Goal: Information Seeking & Learning: Find contact information

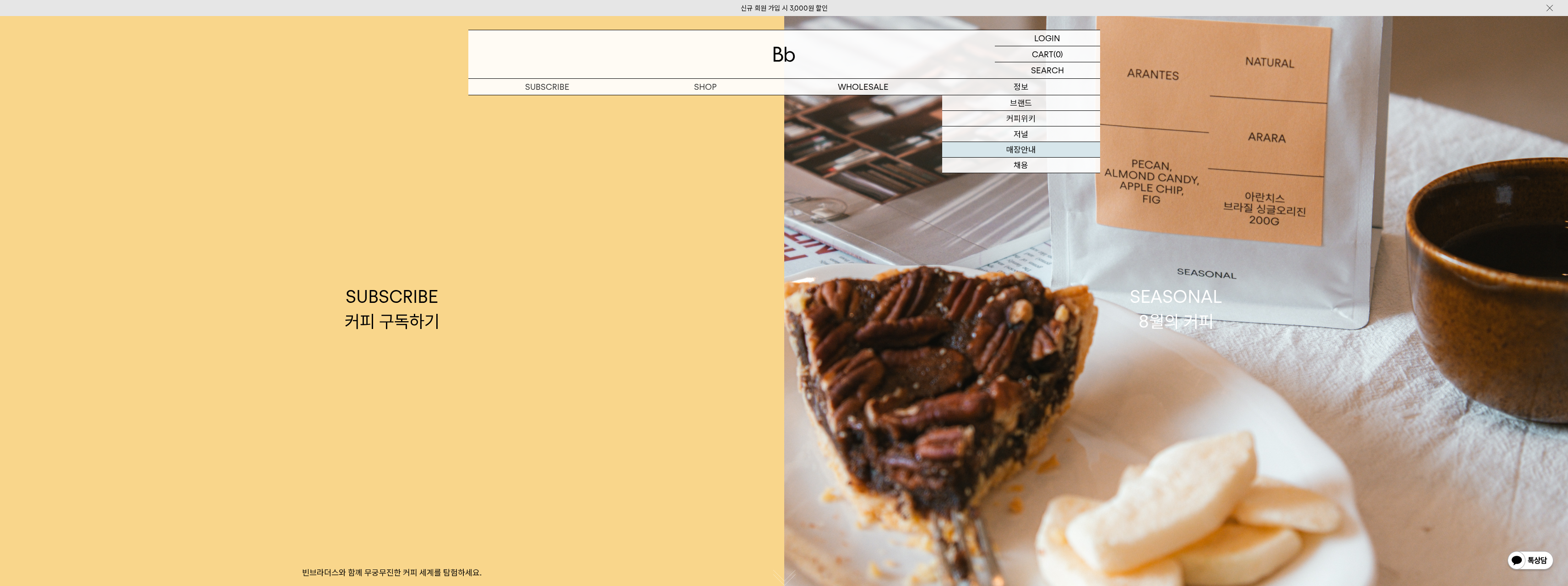
click at [1025, 150] on link "매장안내" at bounding box center [1020, 150] width 158 height 15
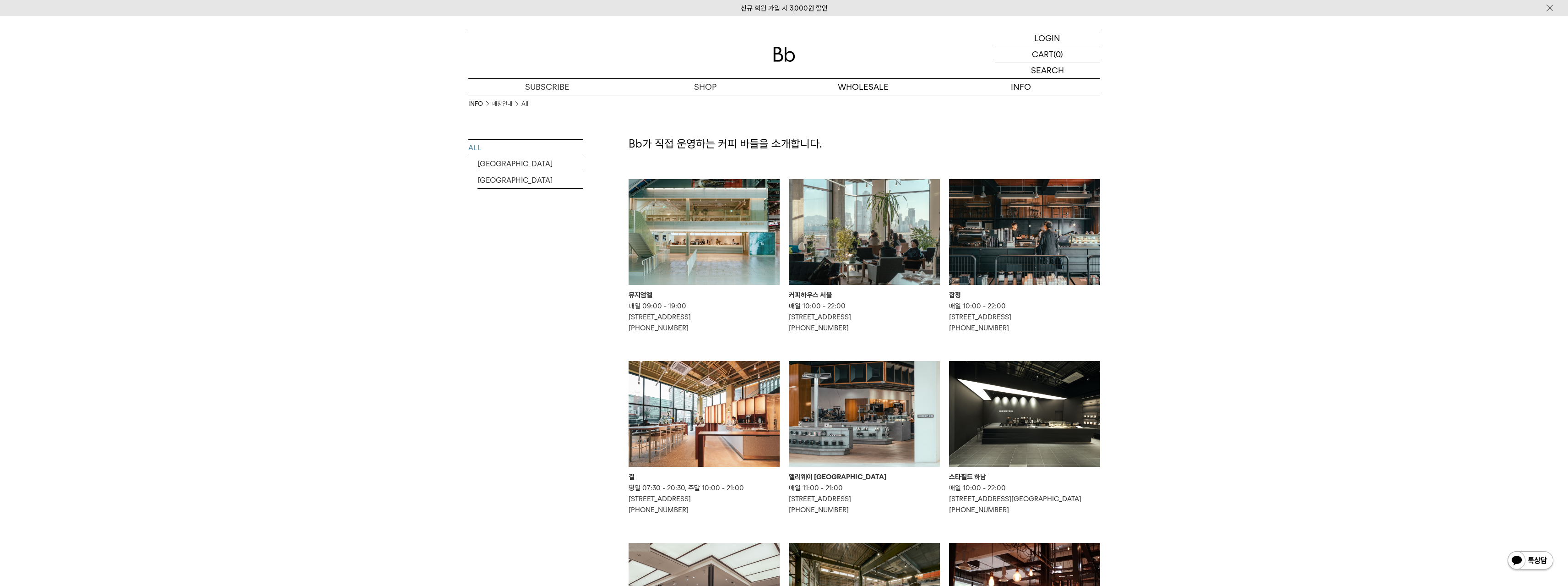
click at [660, 427] on img at bounding box center [704, 414] width 151 height 106
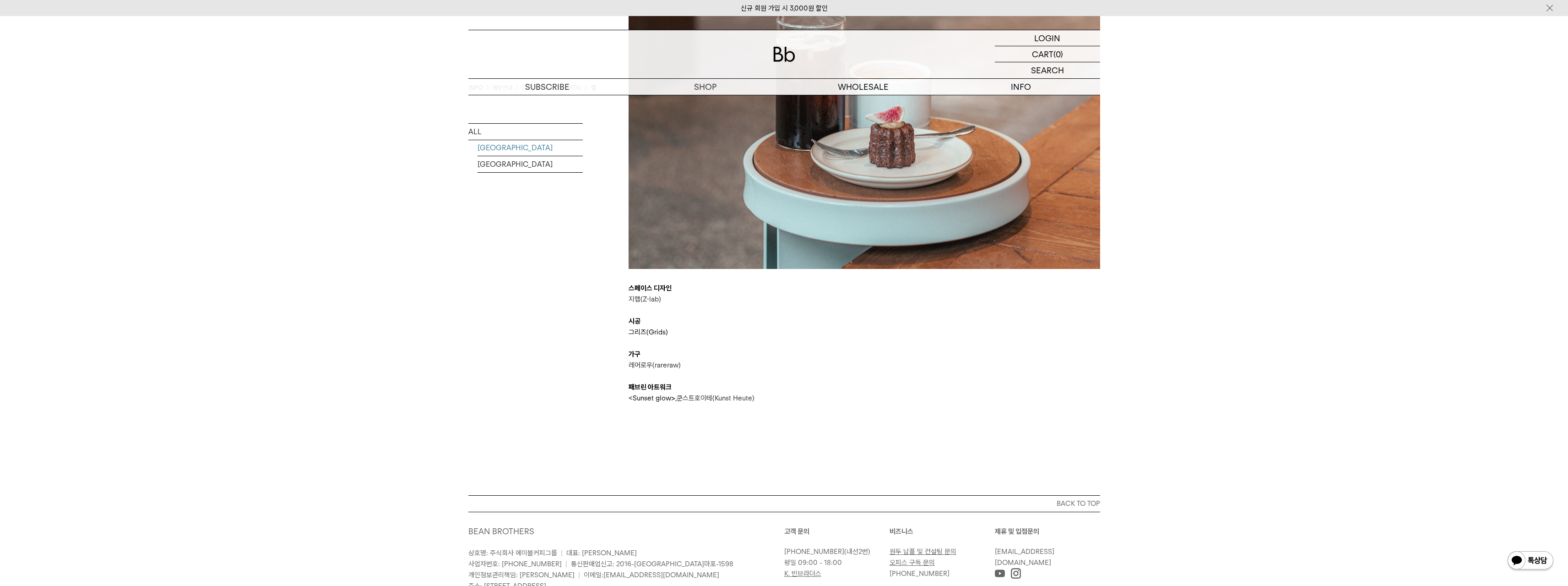
scroll to position [2381, 0]
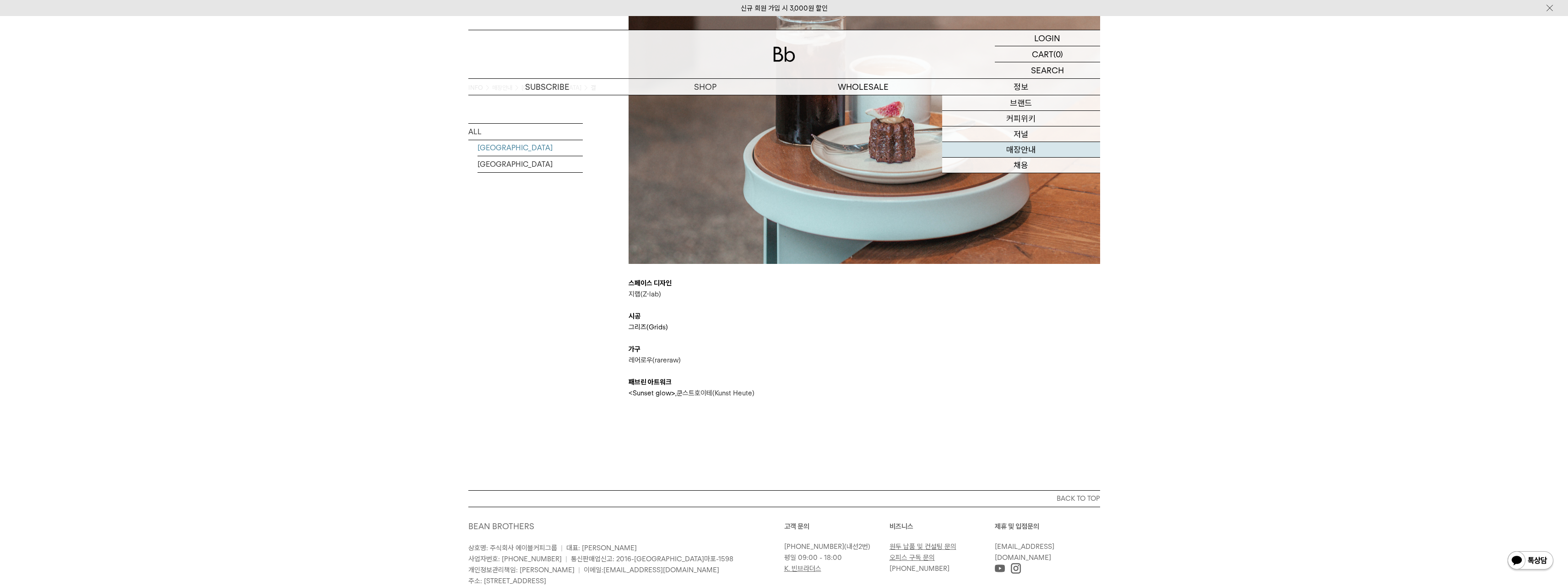
click at [1023, 155] on link "매장안내" at bounding box center [1020, 150] width 158 height 15
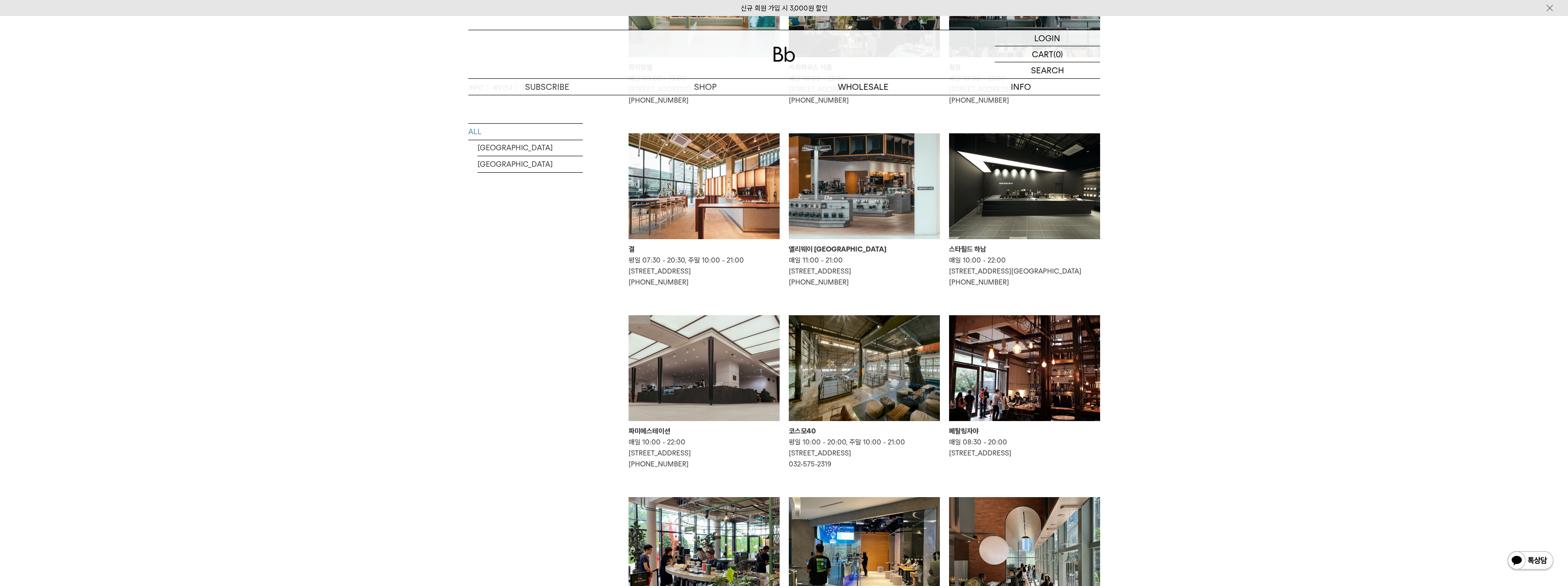
scroll to position [229, 0]
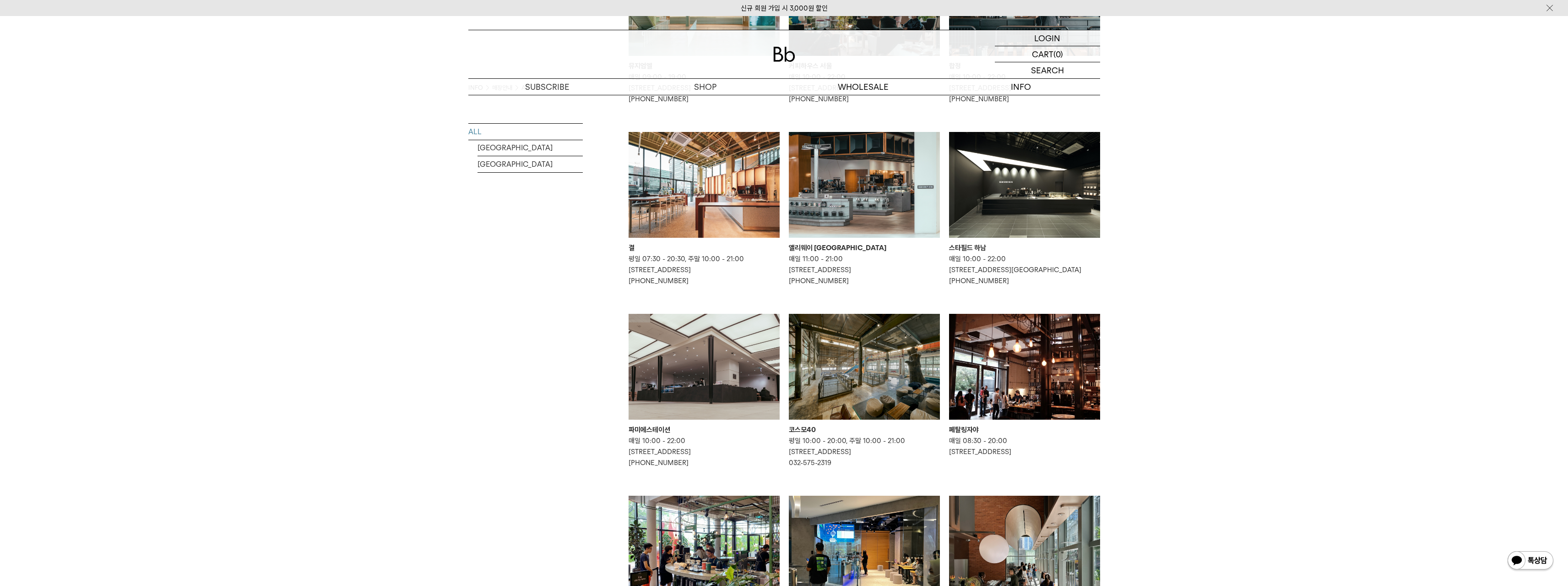
click at [704, 384] on img at bounding box center [704, 367] width 151 height 106
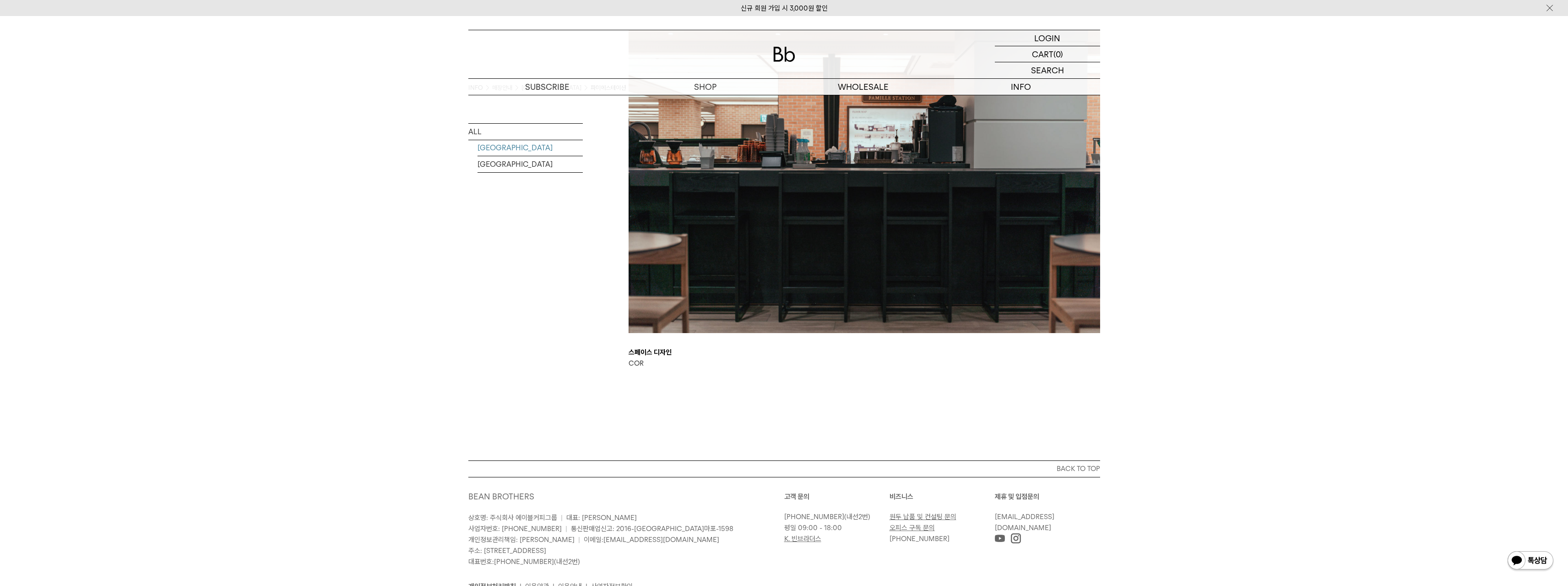
scroll to position [1709, 0]
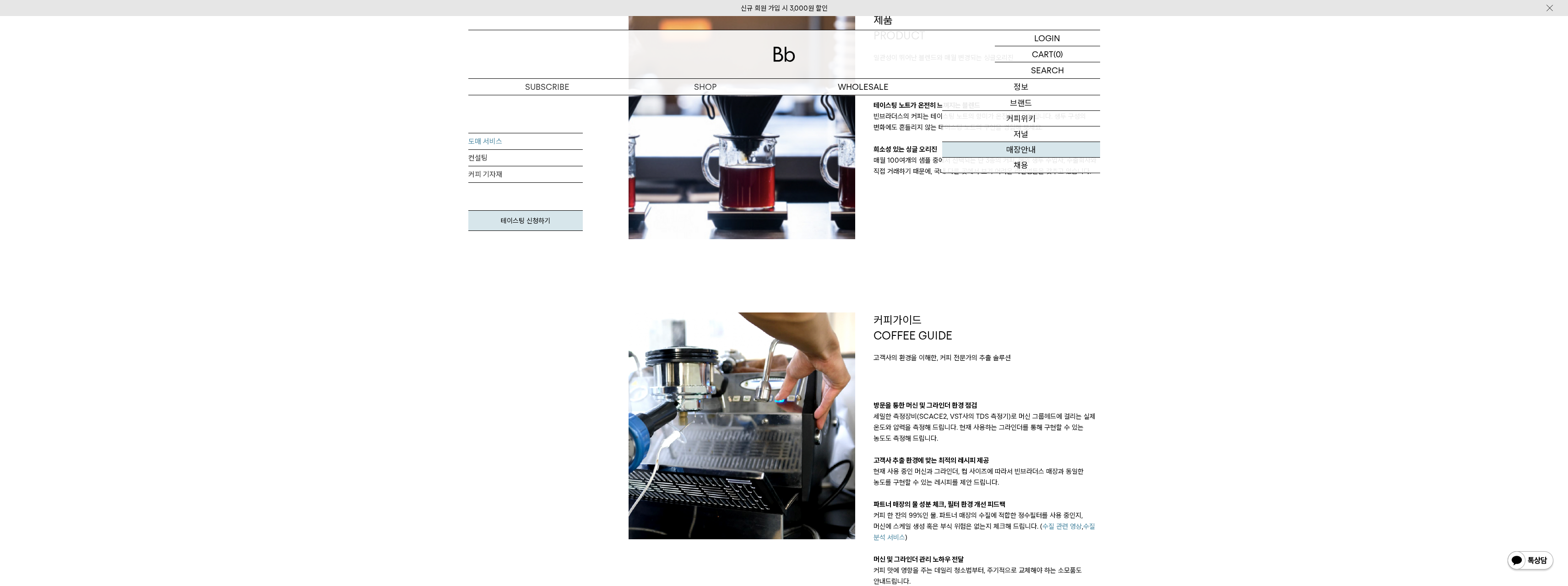
click at [1007, 148] on link "매장안내" at bounding box center [1020, 150] width 158 height 15
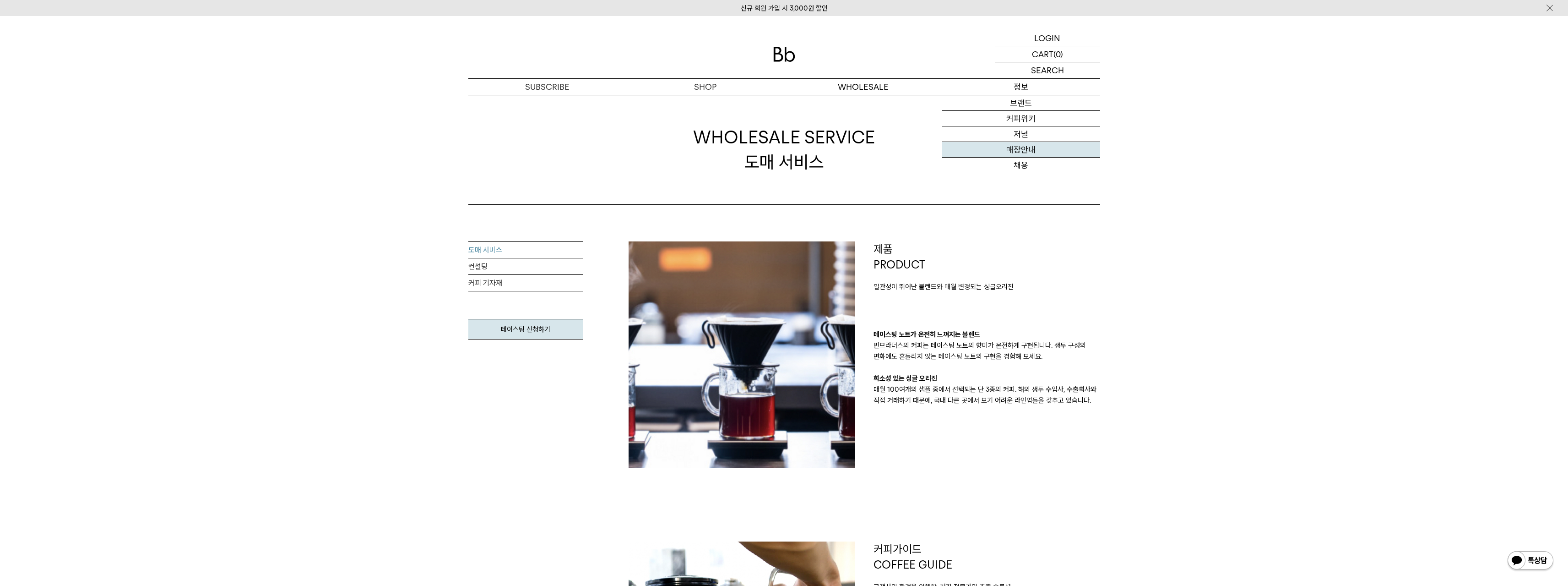
click at [1003, 153] on link "매장안내" at bounding box center [1020, 150] width 158 height 15
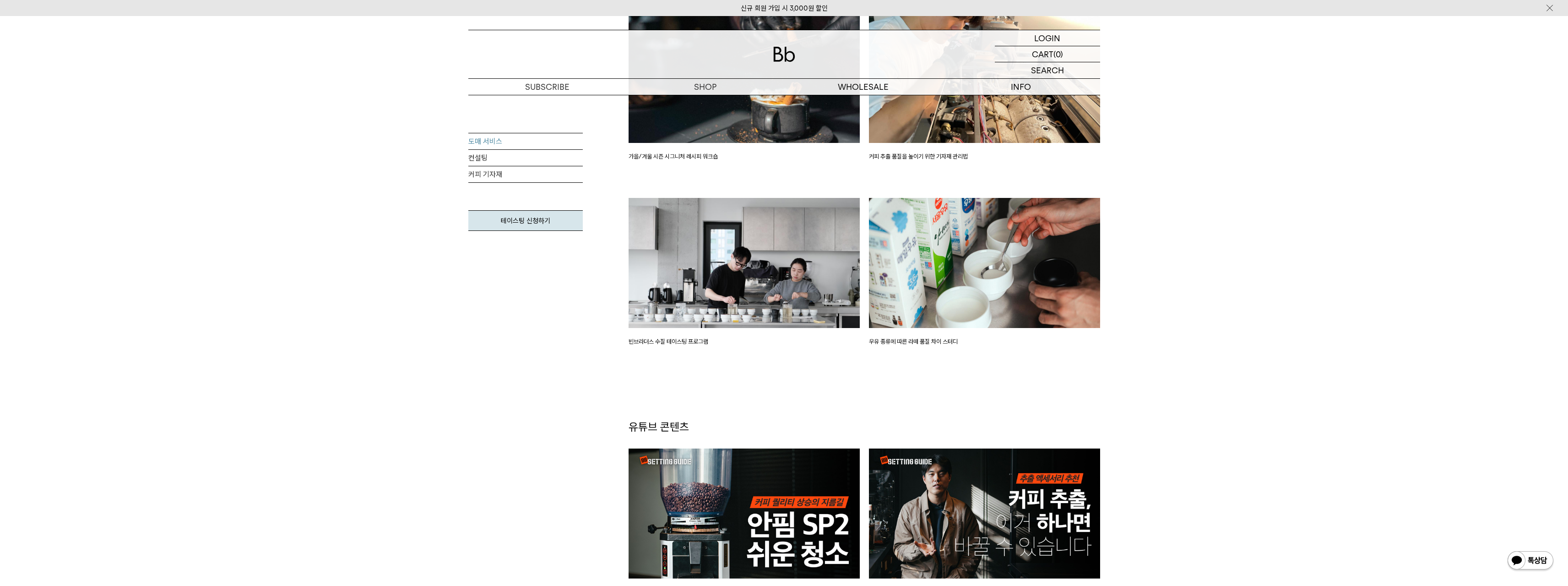
scroll to position [1832, 0]
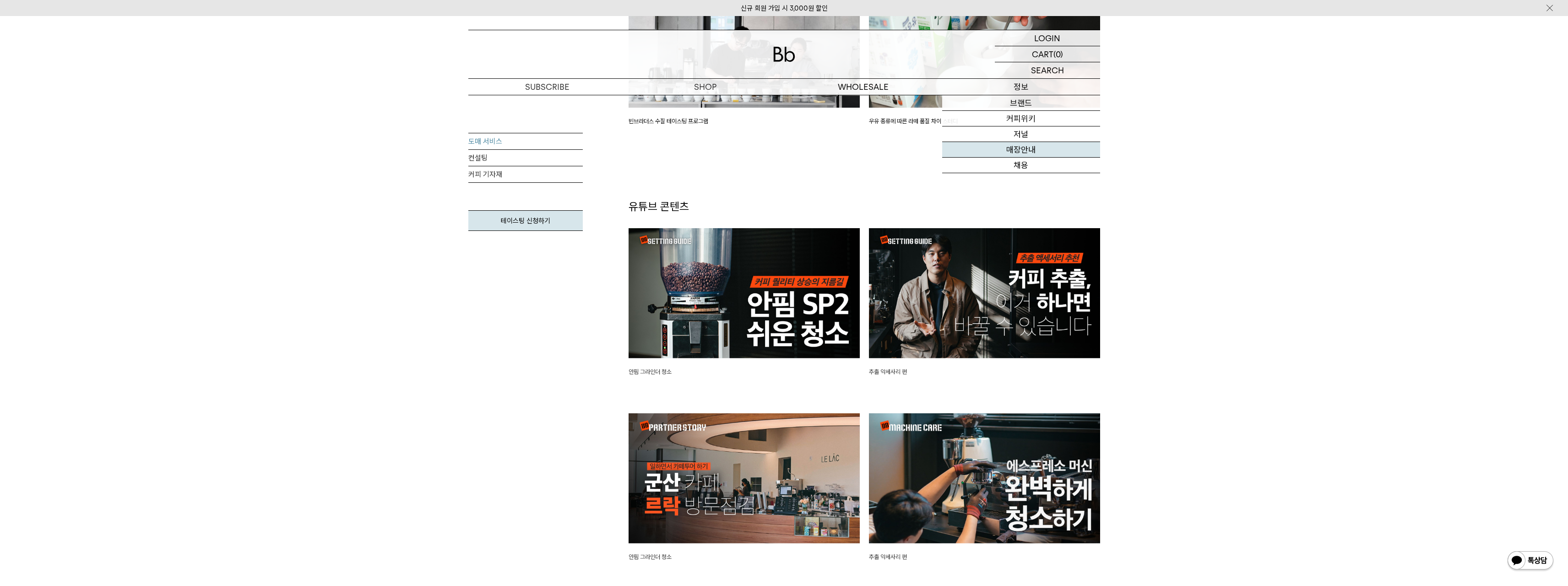
click at [1015, 150] on link "매장안내" at bounding box center [1020, 150] width 158 height 15
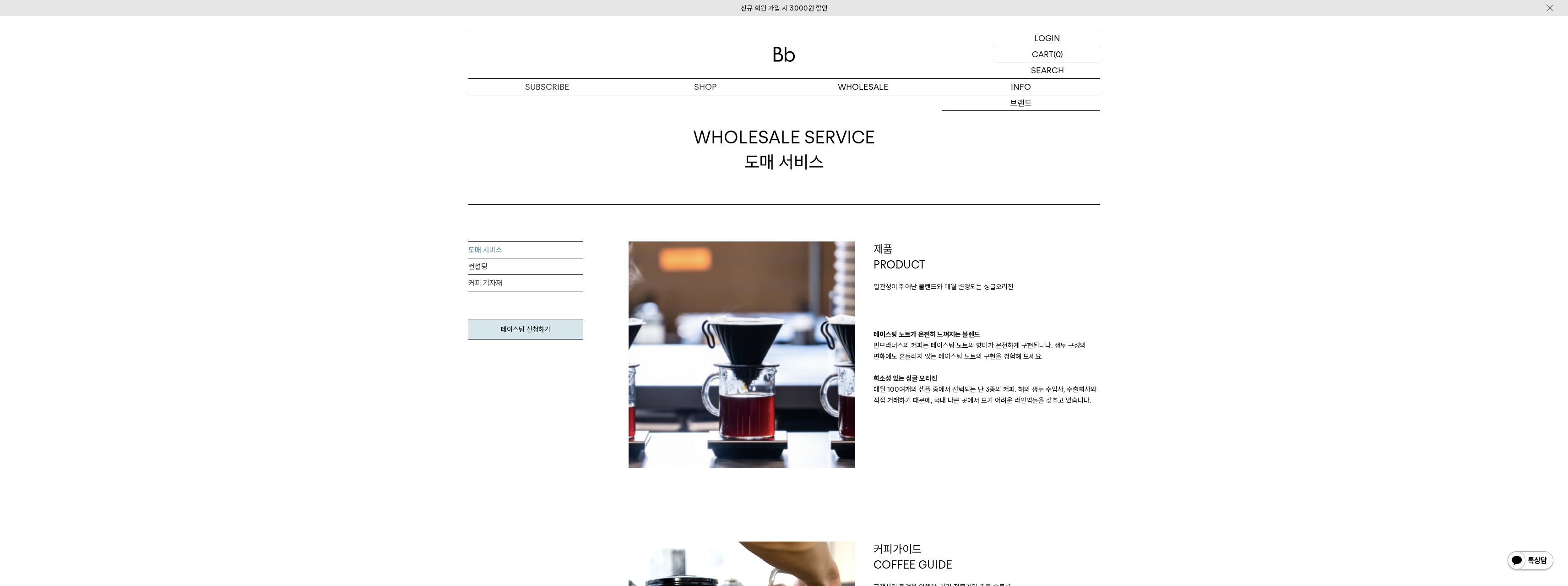
click at [785, 59] on img at bounding box center [784, 54] width 22 height 15
click at [1028, 150] on link "매장안내" at bounding box center [1020, 150] width 158 height 15
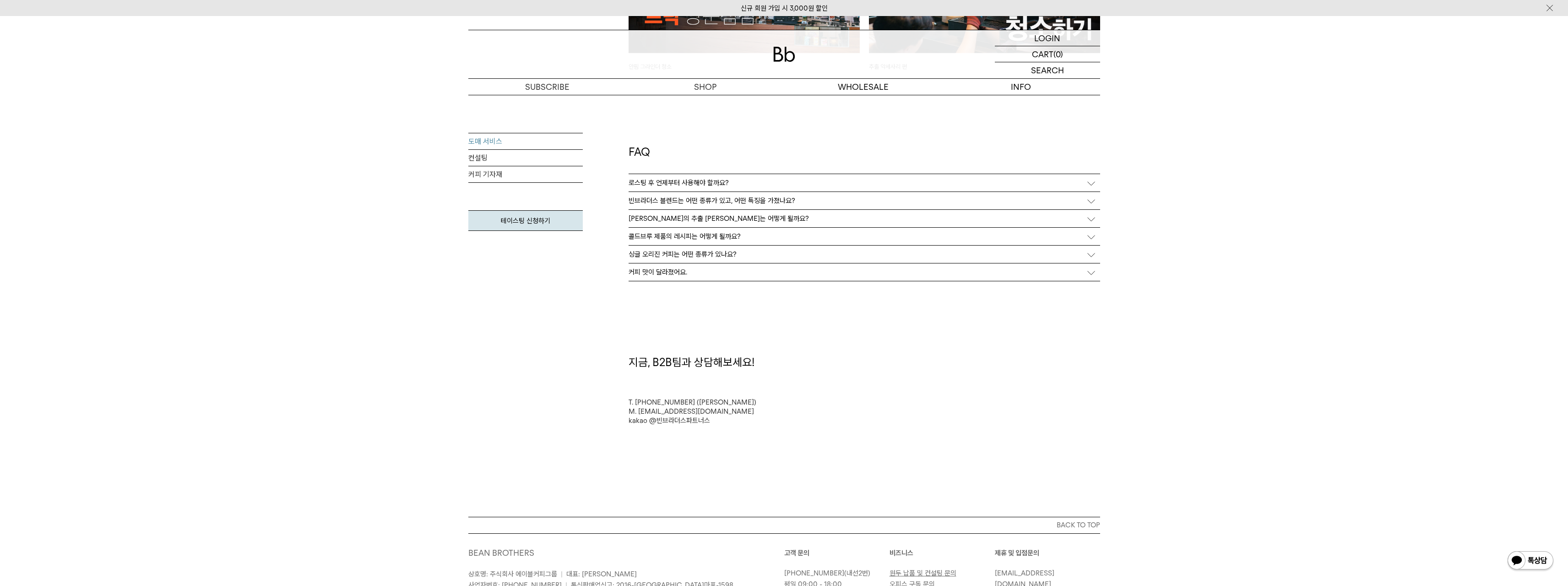
scroll to position [2336, 0]
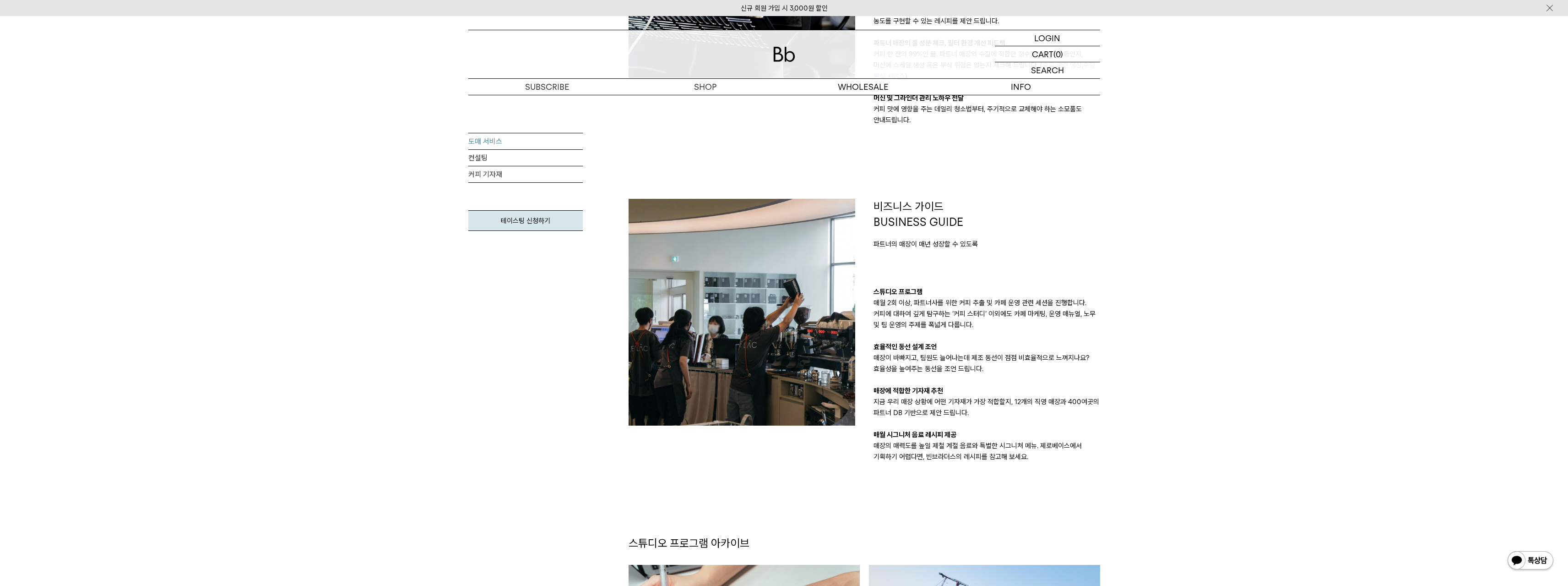
scroll to position [870, 0]
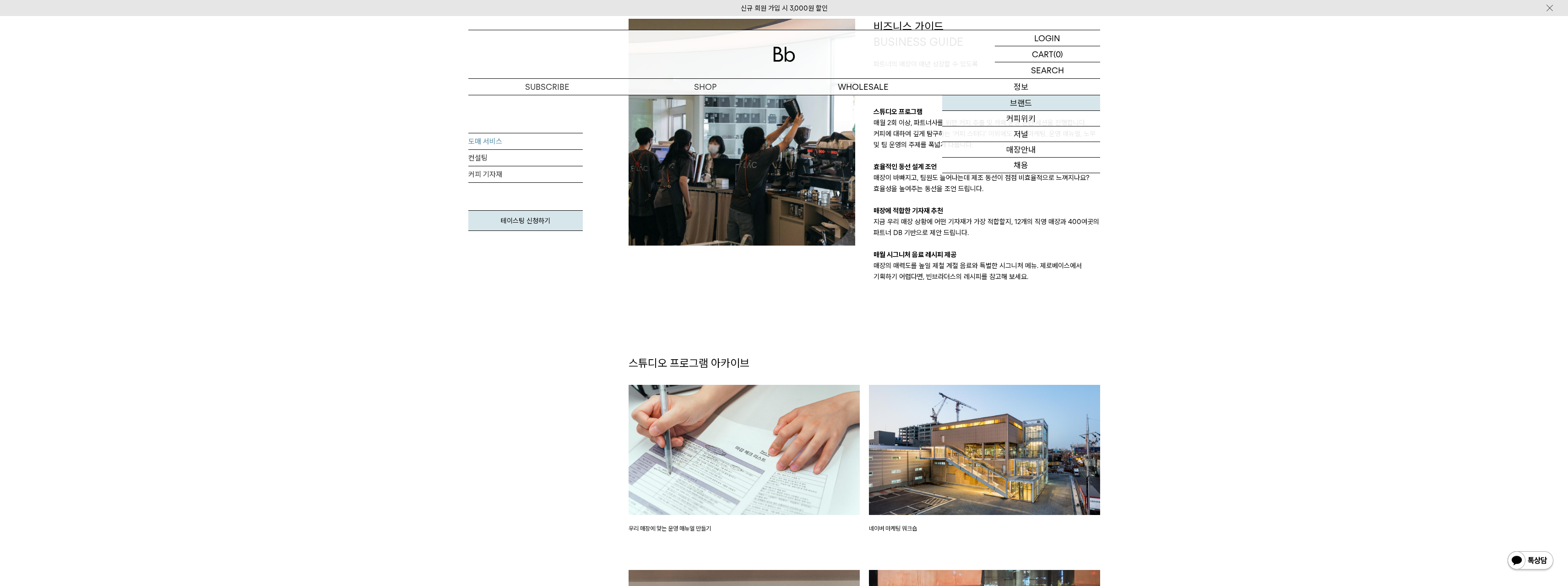
click at [1034, 99] on link "브랜드" at bounding box center [1020, 103] width 158 height 15
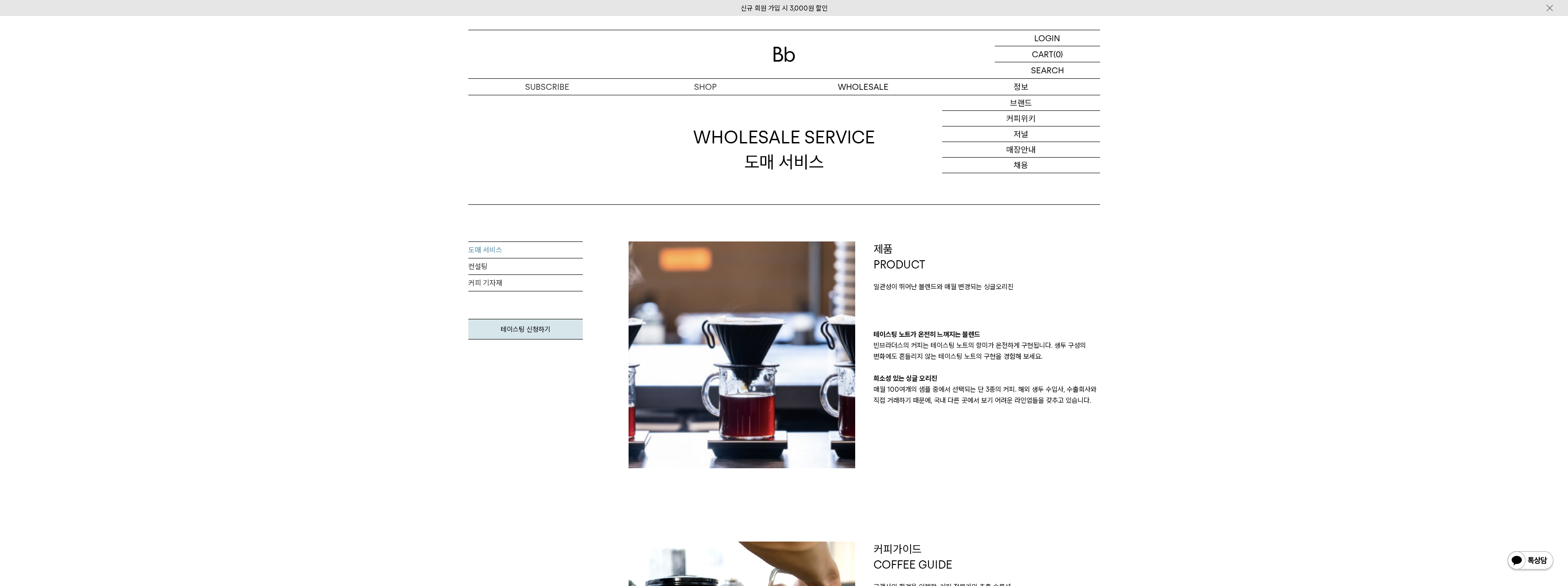
click at [1025, 87] on p "정보" at bounding box center [1020, 87] width 158 height 16
click at [1009, 151] on link "매장안내" at bounding box center [1020, 150] width 158 height 15
click at [1029, 153] on link "매장안내" at bounding box center [1020, 150] width 158 height 15
click at [1023, 149] on link "매장안내" at bounding box center [1020, 150] width 158 height 15
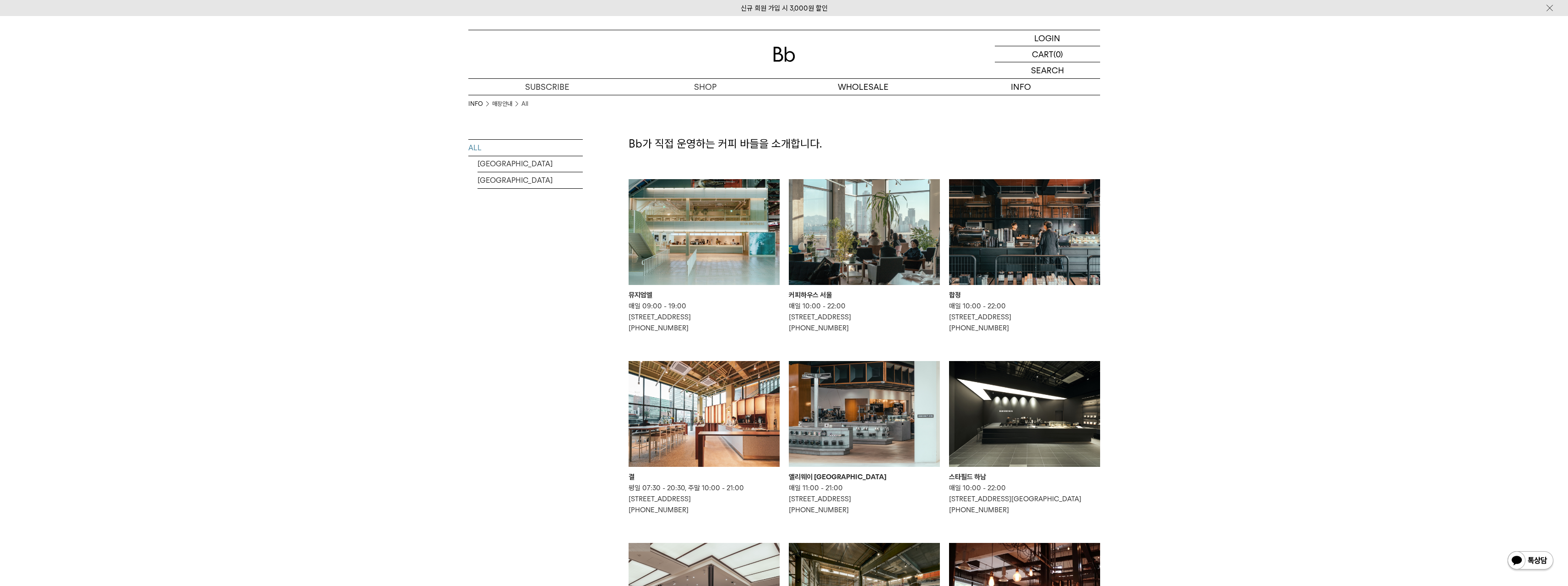
click at [846, 240] on img at bounding box center [864, 232] width 151 height 106
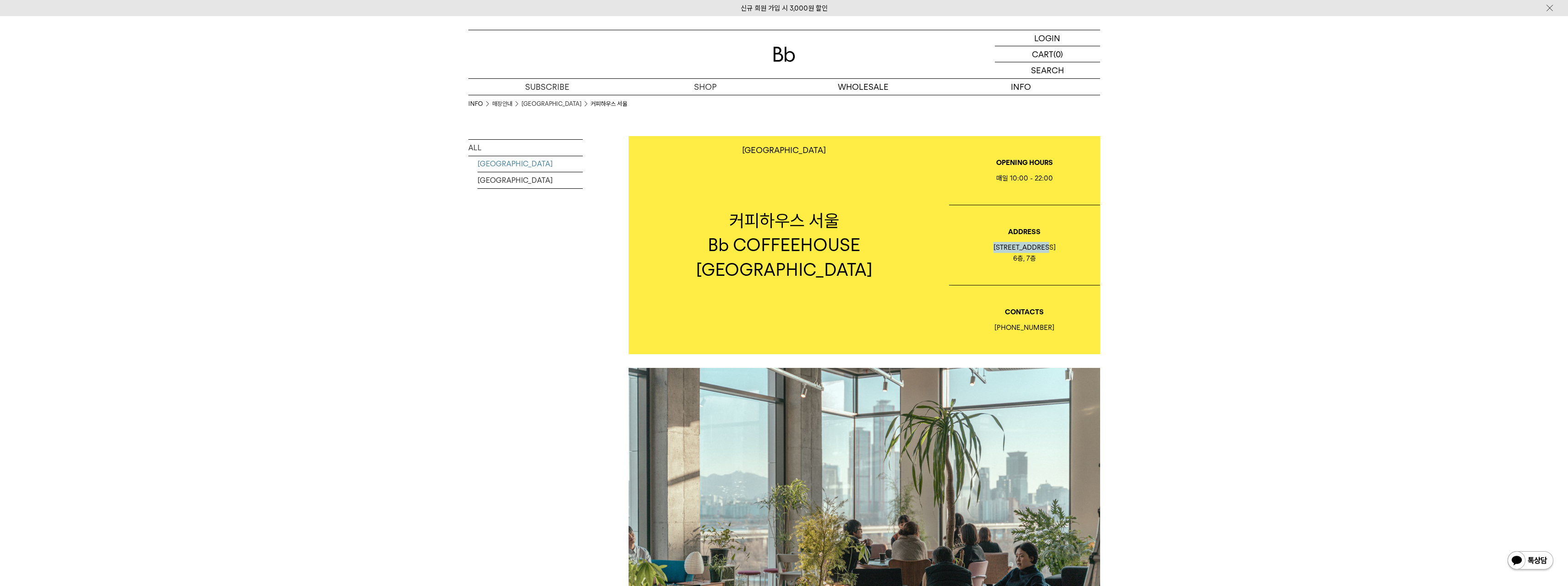
drag, startPoint x: 992, startPoint y: 249, endPoint x: 1056, endPoint y: 245, distance: 64.1
click at [1056, 245] on div "서울 마포구 토정로9길 2 6층, 7층" at bounding box center [1024, 253] width 151 height 22
copy div "서울 마포구 토정로9길 2"
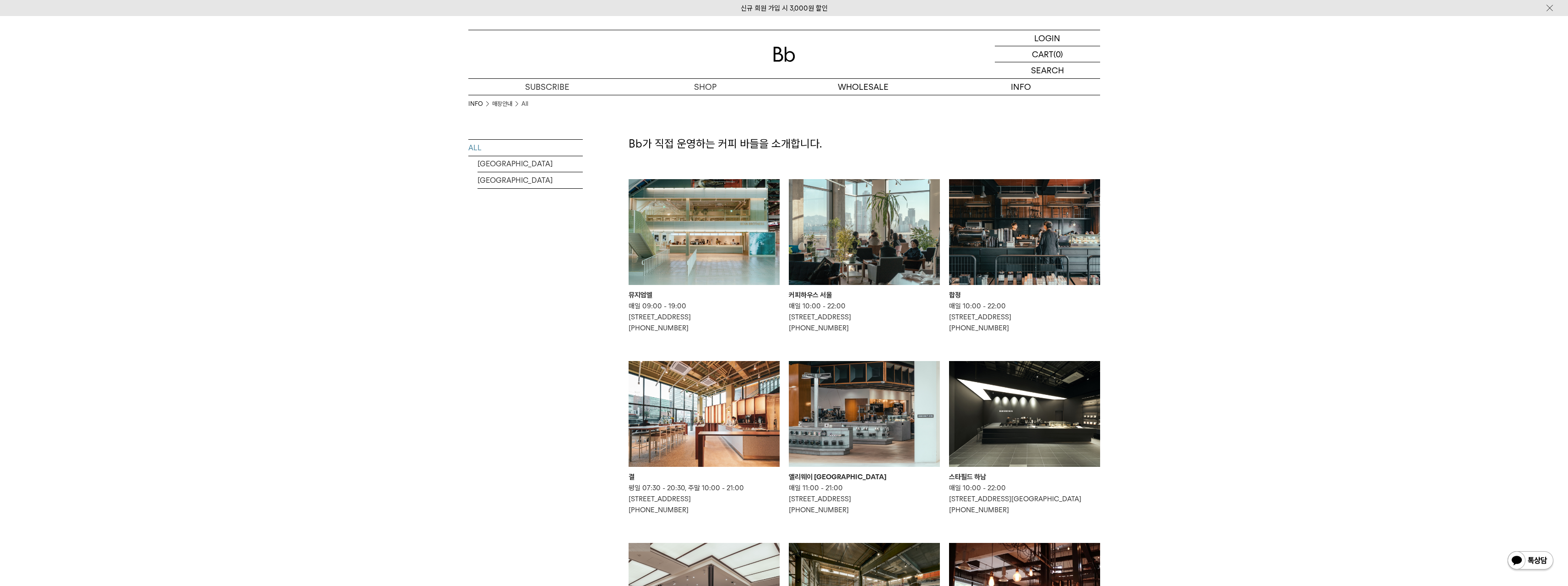
click at [656, 454] on img at bounding box center [704, 414] width 151 height 106
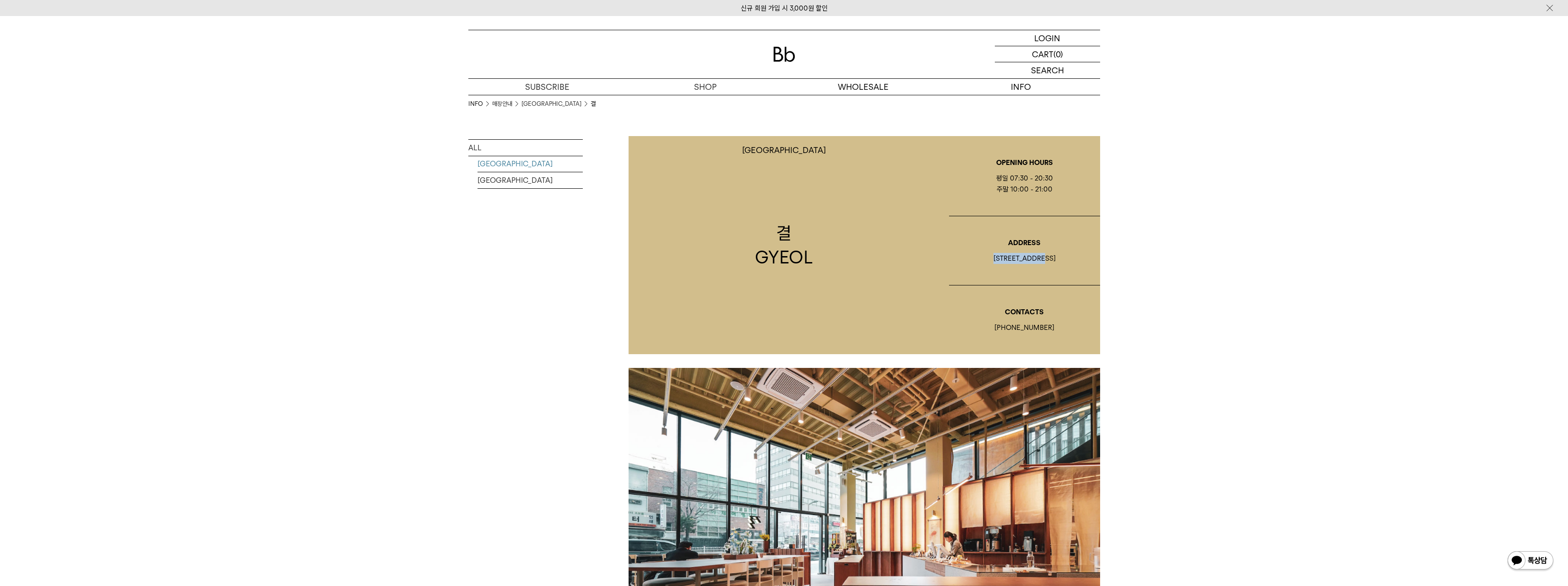
drag, startPoint x: 995, startPoint y: 257, endPoint x: 1081, endPoint y: 257, distance: 86.0
click at [1081, 257] on div "[STREET_ADDRESS]" at bounding box center [1024, 258] width 151 height 11
copy div "[STREET_ADDRESS]"
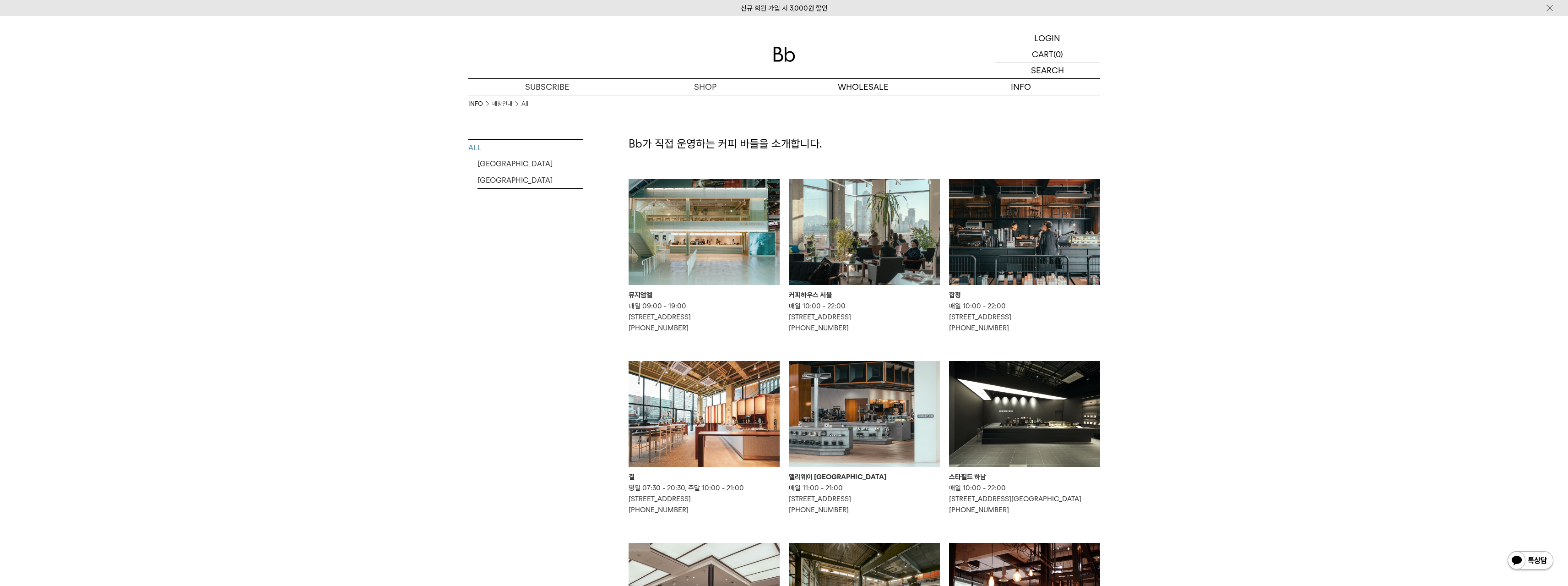
click at [1036, 243] on img at bounding box center [1024, 232] width 151 height 106
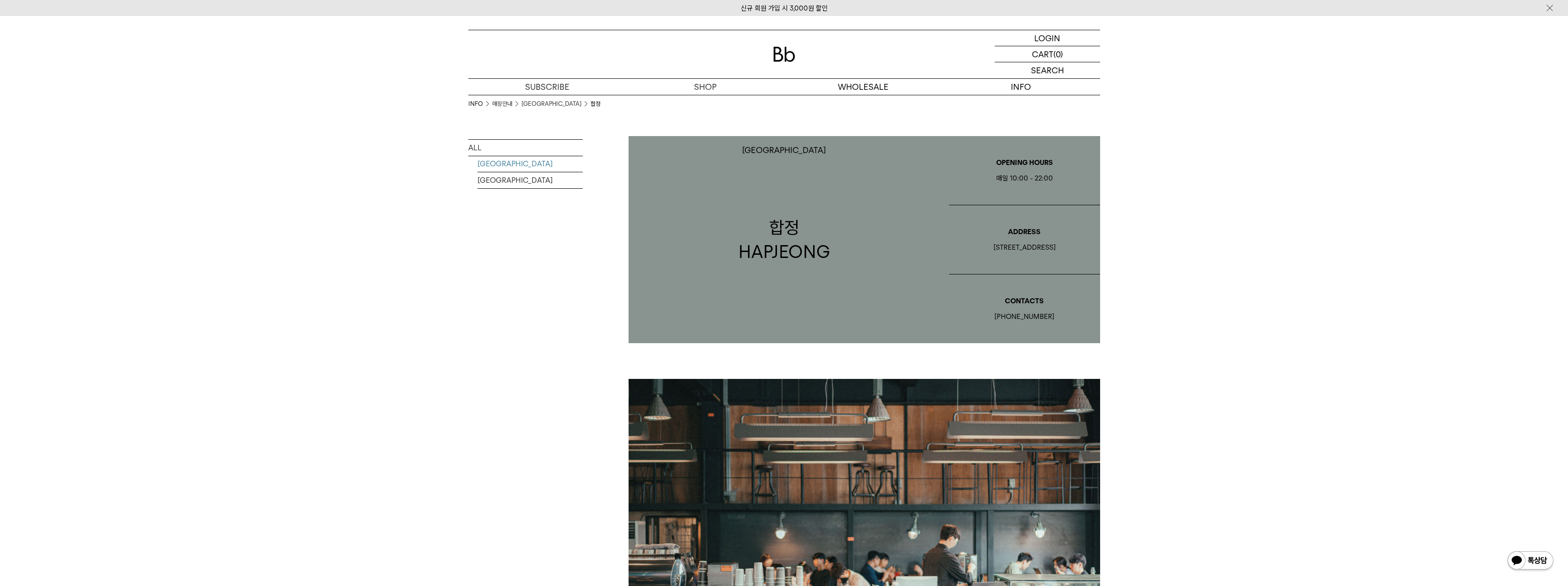
drag, startPoint x: 994, startPoint y: 177, endPoint x: 1092, endPoint y: 325, distance: 177.5
click at [1092, 325] on div "OPENING HOURS 매일 10:00 - 22:00 ADDRESS 서울 마포구 토정로 35-1 CONTACTS 02-6012-2001" at bounding box center [1024, 239] width 161 height 207
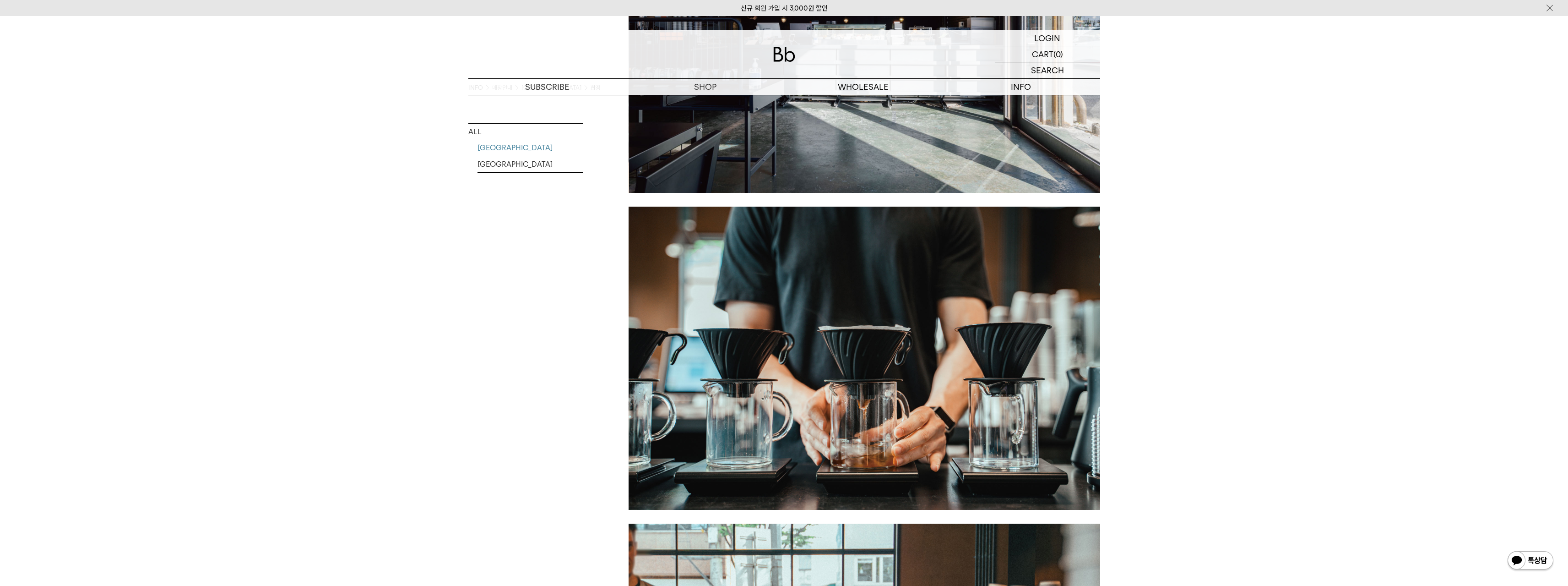
scroll to position [860, 0]
